Goal: Transaction & Acquisition: Book appointment/travel/reservation

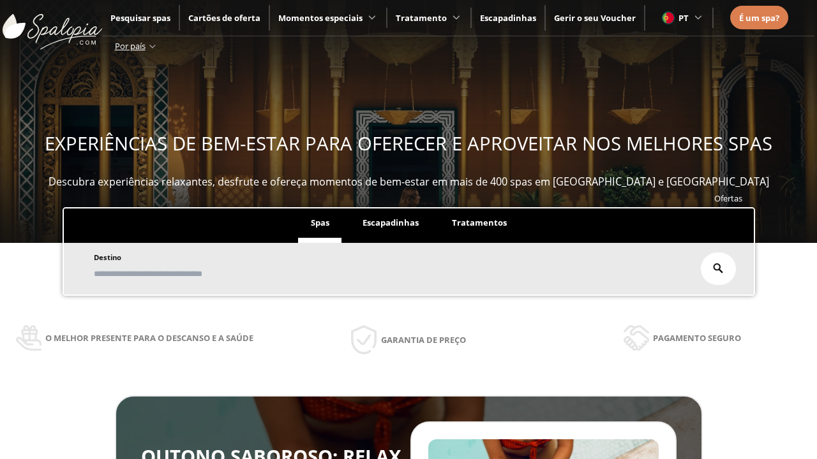
click at [390, 217] on span "Escapadinhas" at bounding box center [390, 222] width 56 height 11
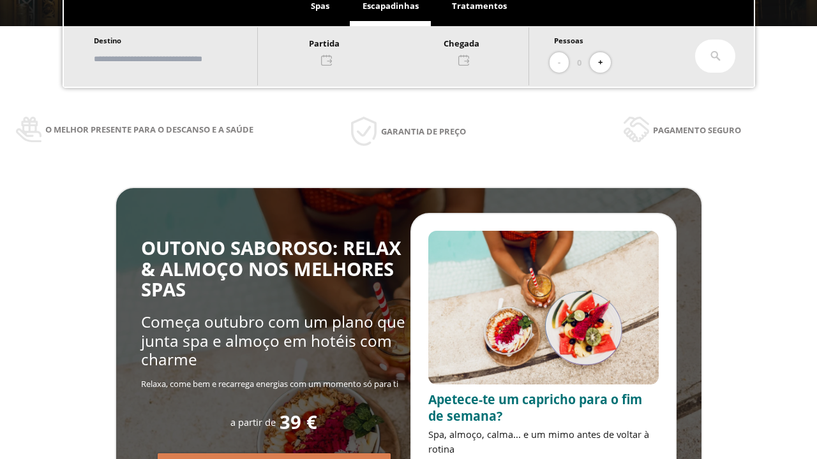
scroll to position [217, 0]
click at [181, 59] on input "text" at bounding box center [169, 59] width 159 height 22
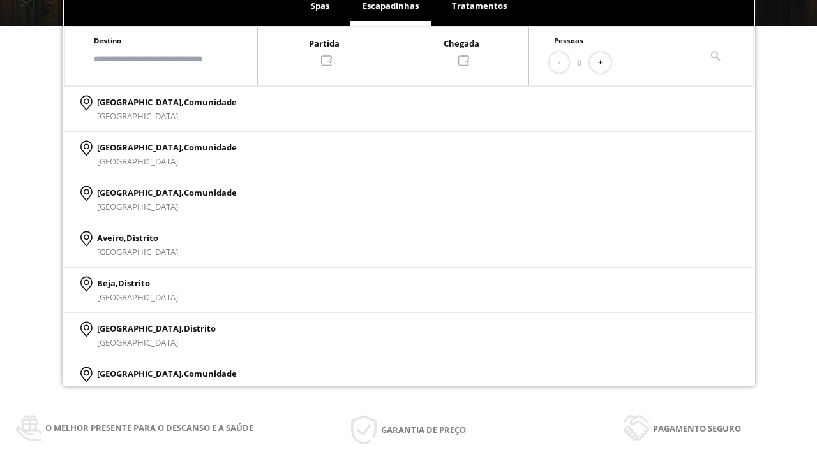
scroll to position [0, 0]
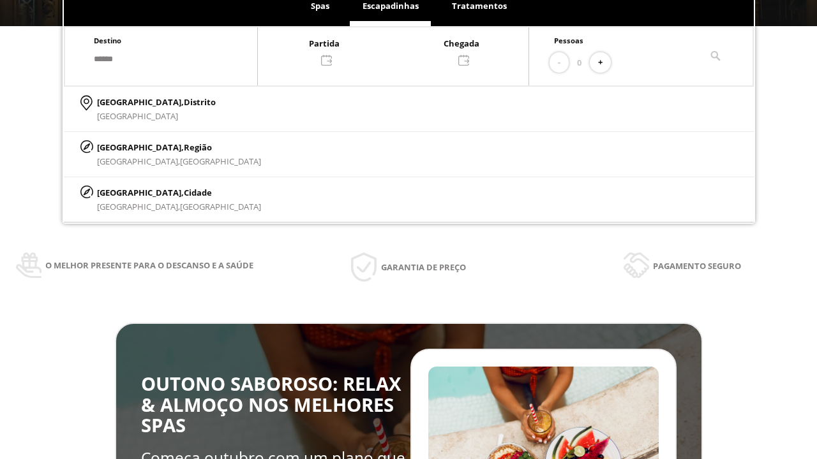
type input "******"
click at [184, 192] on span "Cidade" at bounding box center [198, 192] width 28 height 11
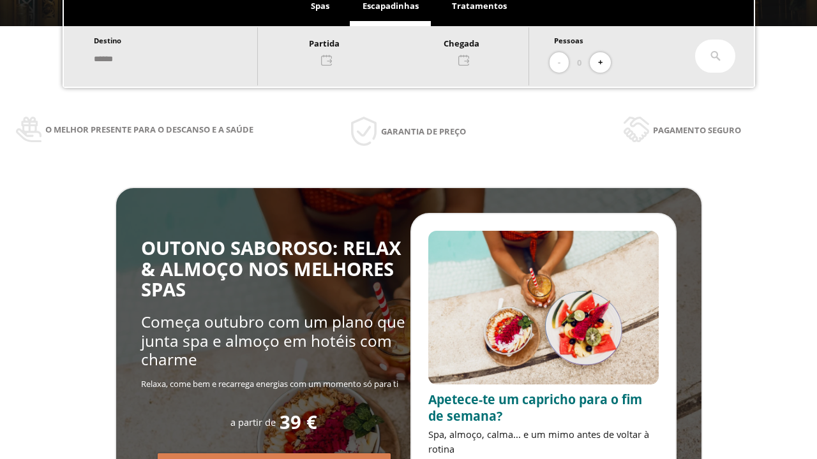
click at [407, 50] on div at bounding box center [393, 51] width 270 height 31
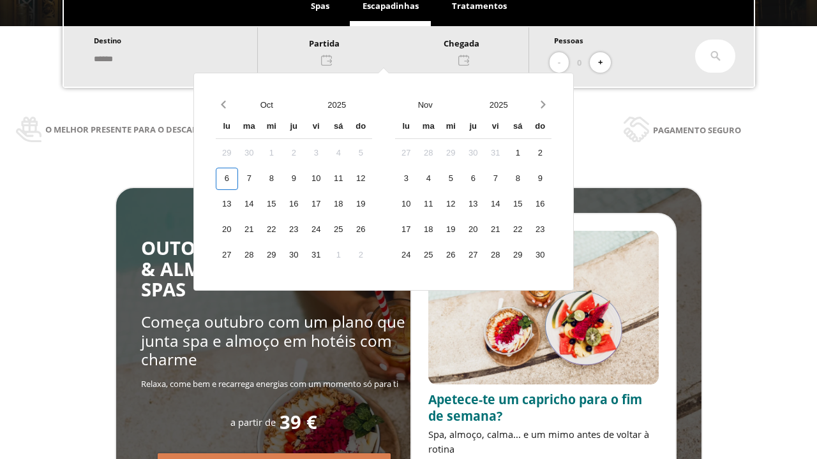
click at [283, 179] on div "8" at bounding box center [271, 179] width 22 height 22
click at [305, 179] on div "9" at bounding box center [294, 179] width 22 height 22
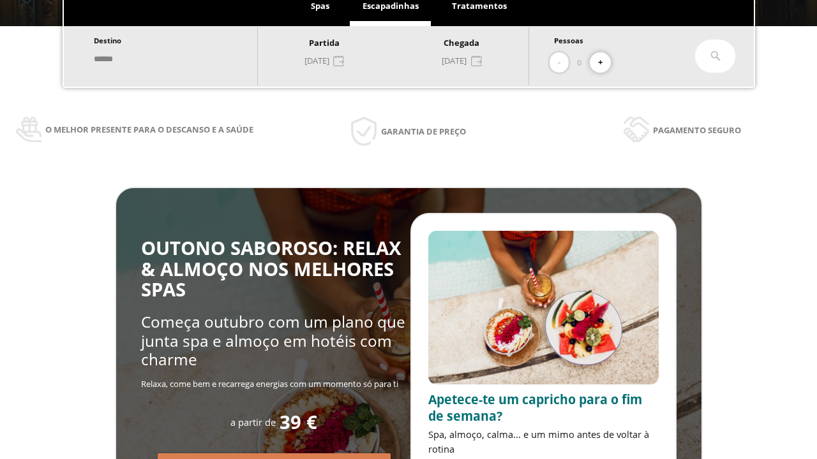
click at [605, 63] on button "+" at bounding box center [599, 62] width 21 height 21
click at [714, 56] on icon at bounding box center [715, 56] width 10 height 10
